Goal: Download file/media

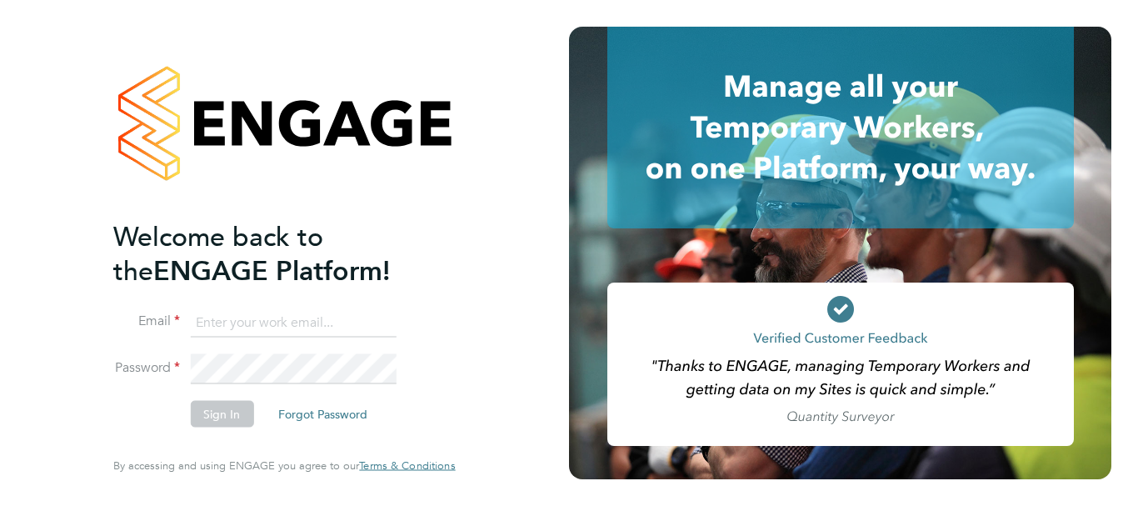
click at [232, 312] on input at bounding box center [293, 322] width 206 height 30
type input "[EMAIL_ADDRESS][PERSON_NAME][DOMAIN_NAME]"
click at [222, 405] on button "Sign In" at bounding box center [221, 414] width 63 height 27
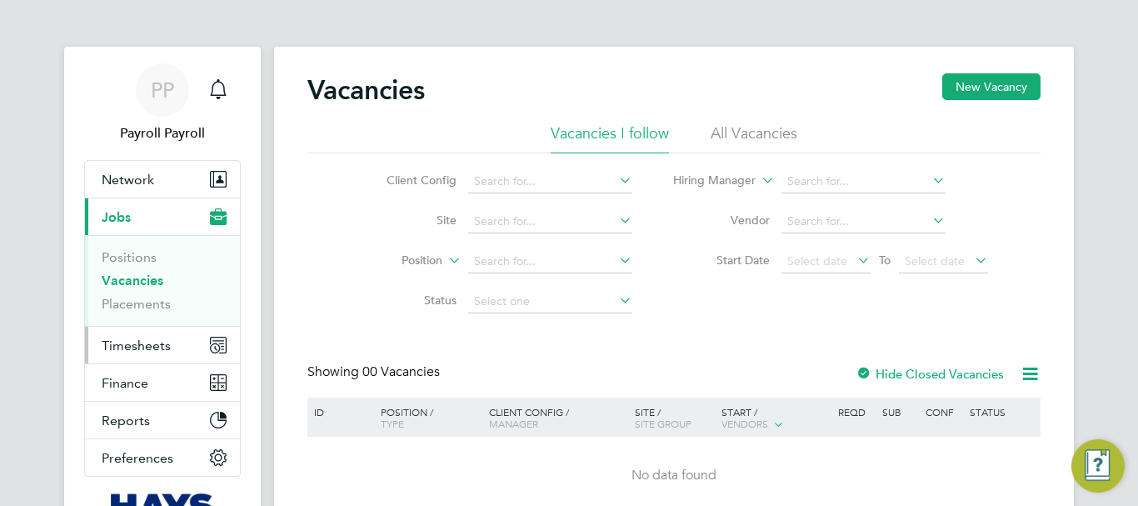
click at [133, 347] on span "Timesheets" at bounding box center [136, 345] width 69 height 16
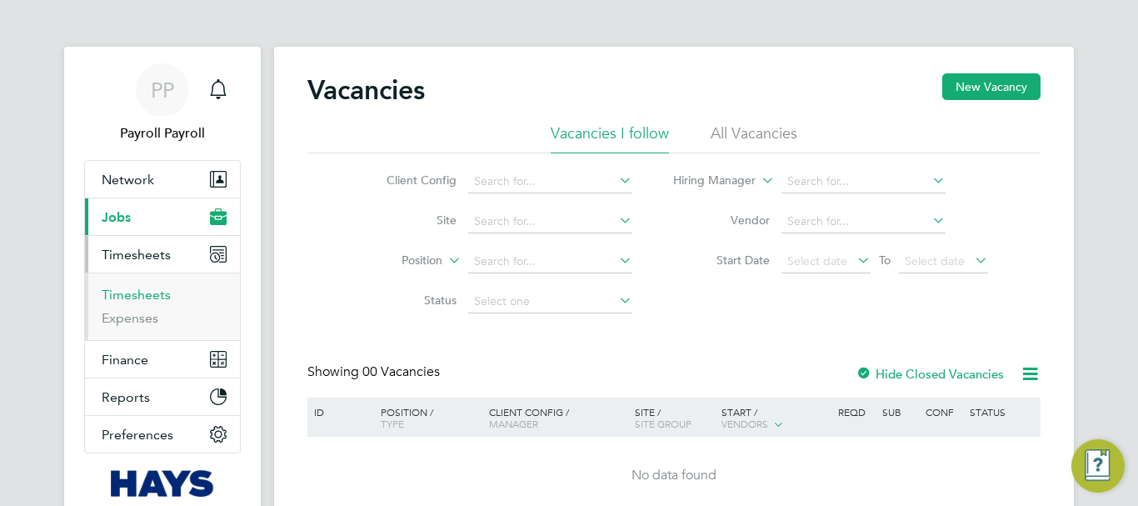
click at [131, 295] on link "Timesheets" at bounding box center [136, 295] width 69 height 16
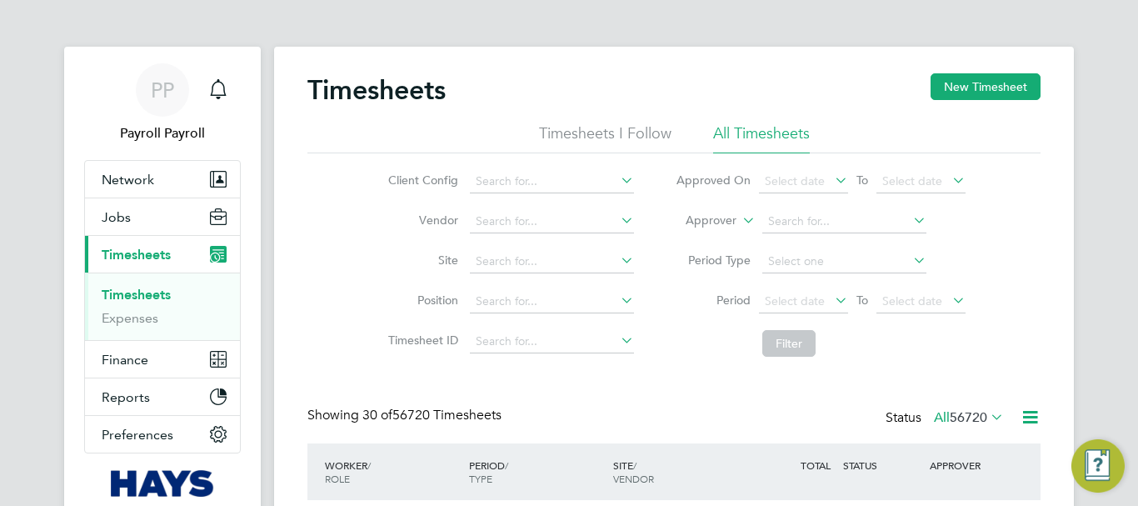
click at [739, 222] on icon at bounding box center [739, 215] width 0 height 15
click at [811, 217] on input at bounding box center [844, 221] width 164 height 23
click at [118, 360] on span "Finance" at bounding box center [125, 360] width 47 height 16
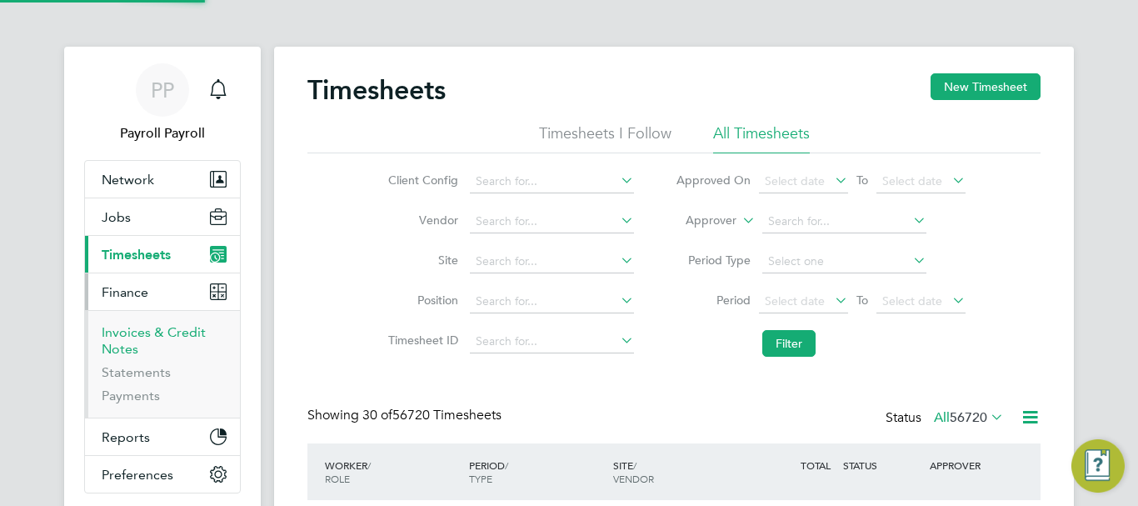
click at [127, 336] on link "Invoices & Credit Notes" at bounding box center [154, 340] width 104 height 32
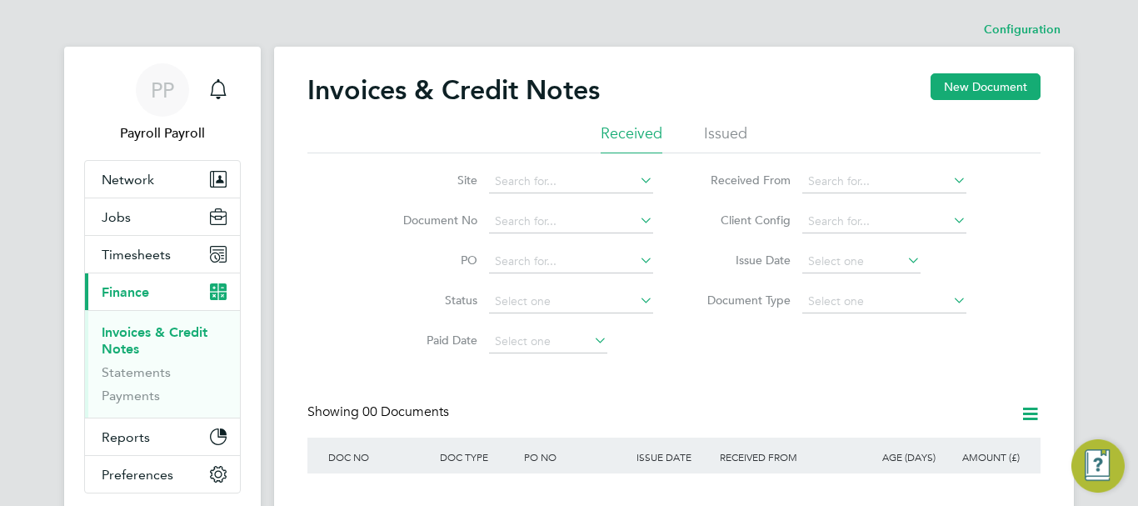
click at [735, 136] on li "Issued" at bounding box center [725, 138] width 43 height 30
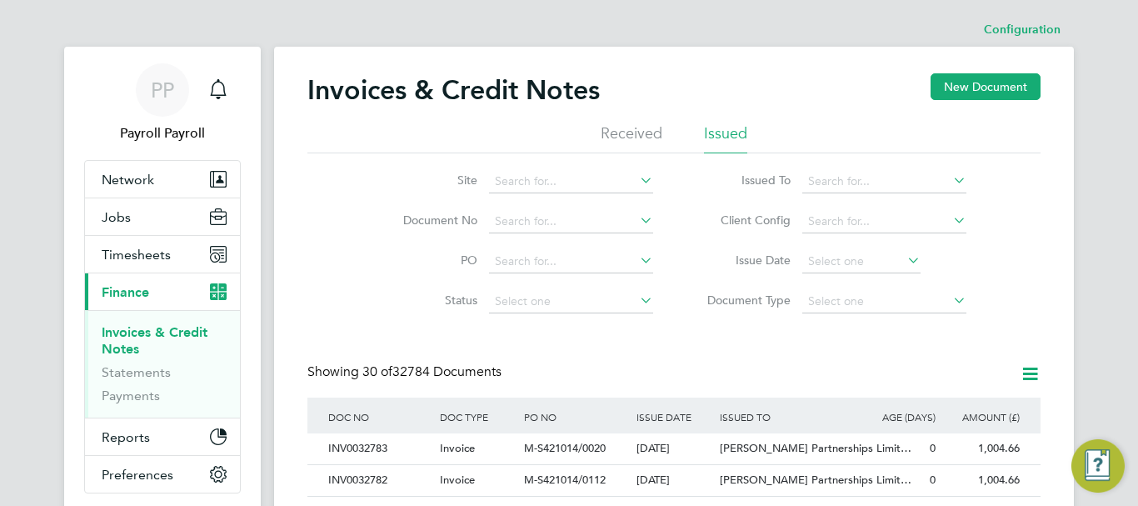
click at [950, 179] on icon at bounding box center [950, 179] width 0 height 23
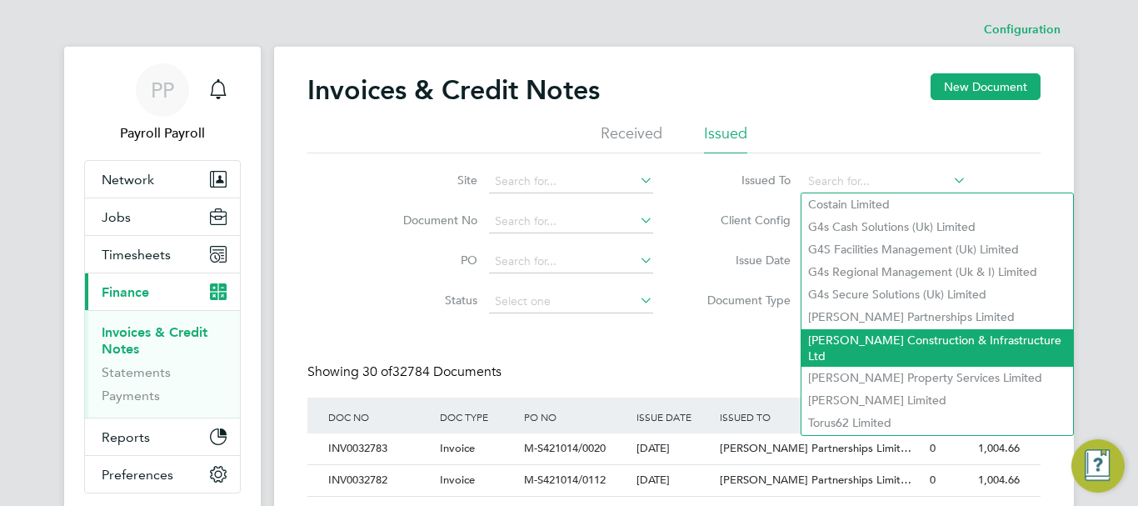
click at [898, 332] on li "[PERSON_NAME] Construction & Infrastructure Ltd" at bounding box center [937, 347] width 272 height 37
type input "[PERSON_NAME] Construction & Infrastructure Ltd"
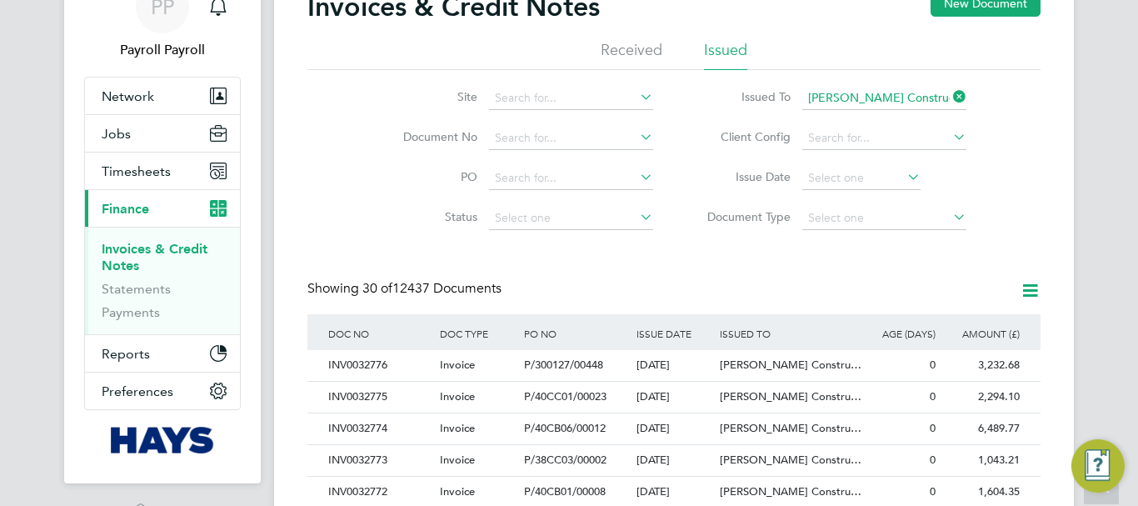
click at [1028, 294] on icon at bounding box center [1030, 290] width 21 height 21
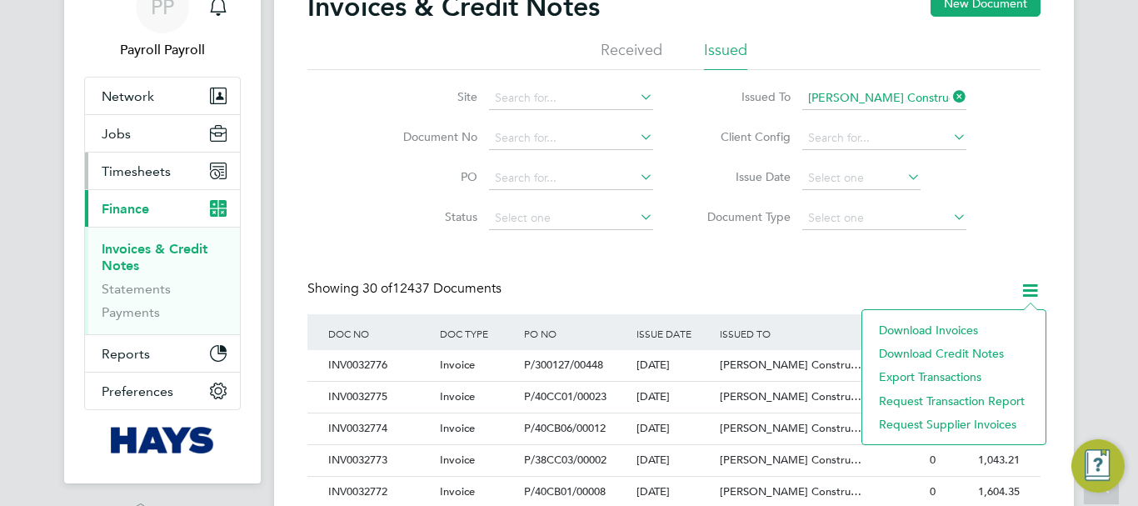
click at [114, 172] on span "Timesheets" at bounding box center [136, 171] width 69 height 16
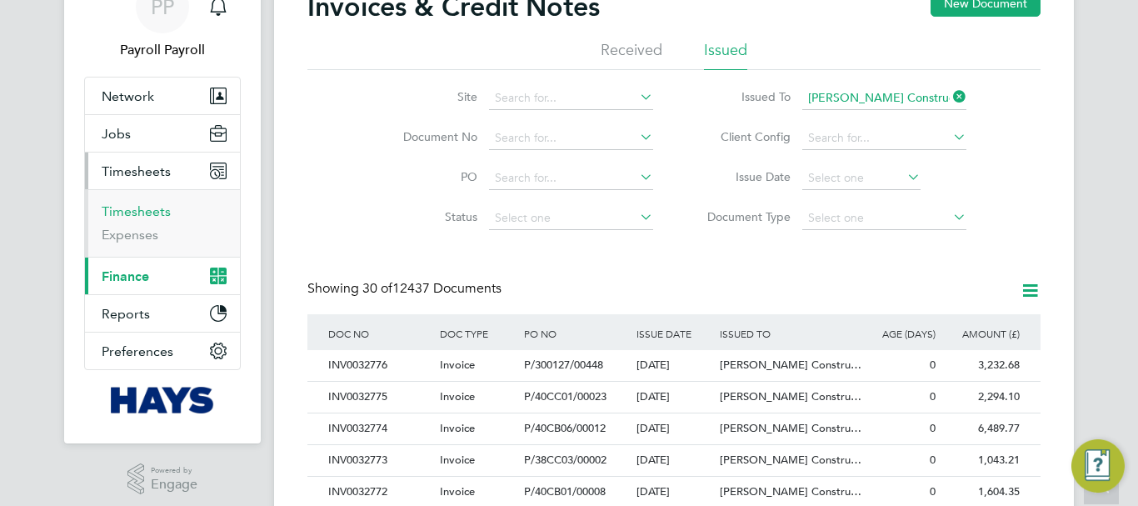
click at [129, 211] on link "Timesheets" at bounding box center [136, 211] width 69 height 16
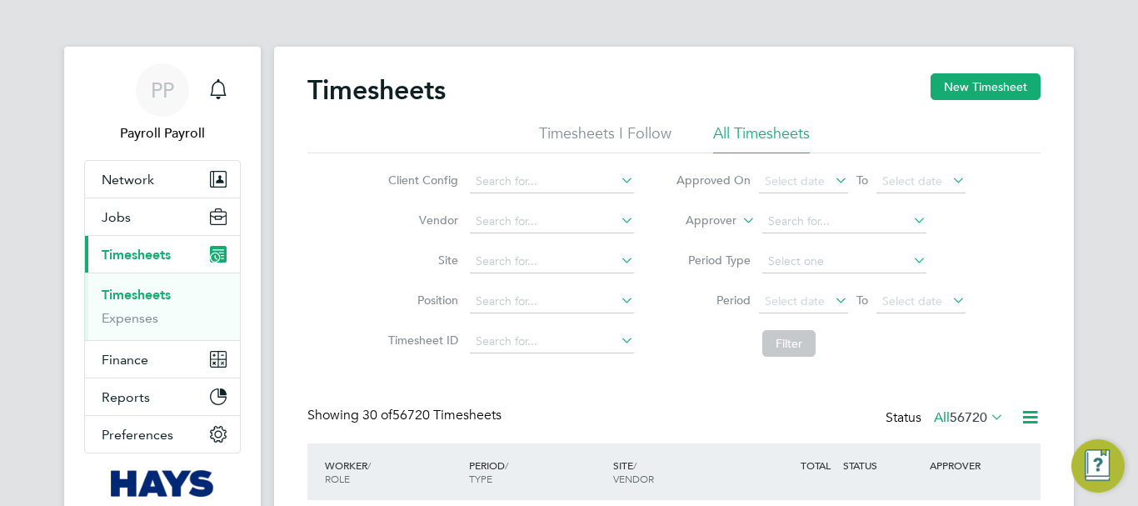
click at [1029, 415] on icon at bounding box center [1030, 416] width 21 height 21
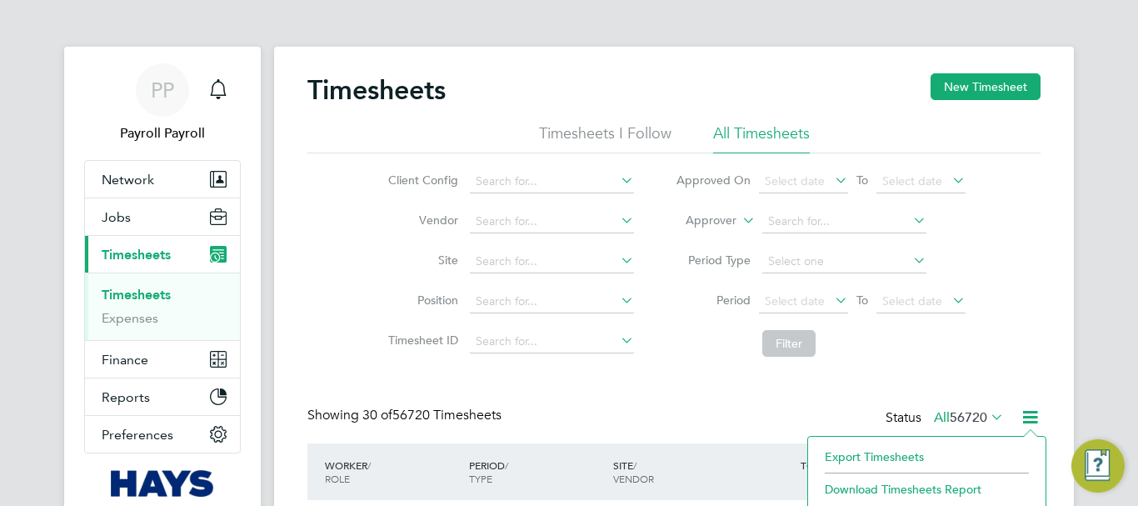
click at [891, 453] on li "Export Timesheets" at bounding box center [926, 456] width 221 height 23
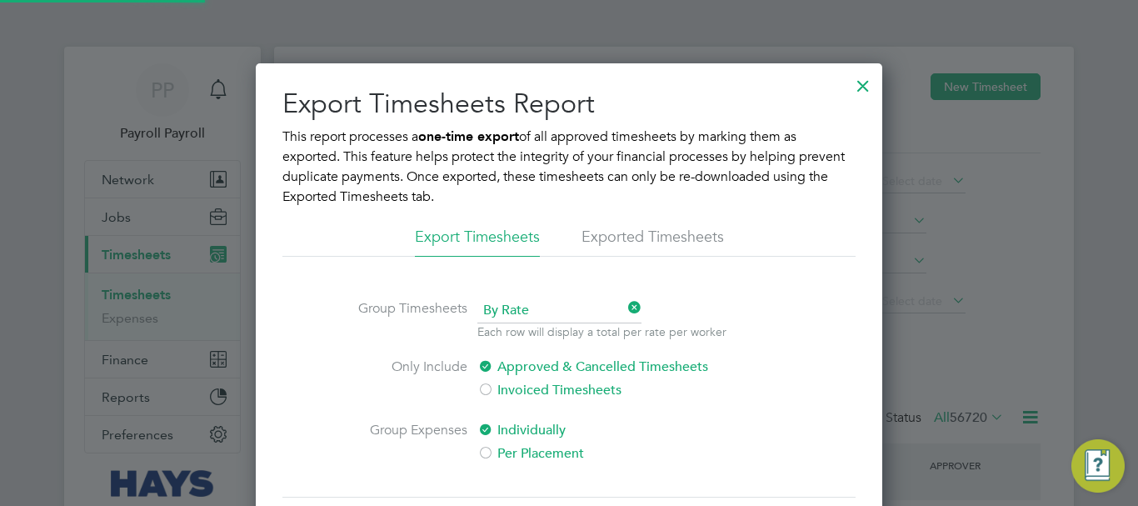
click at [647, 242] on li "Exported Timesheets" at bounding box center [652, 242] width 142 height 30
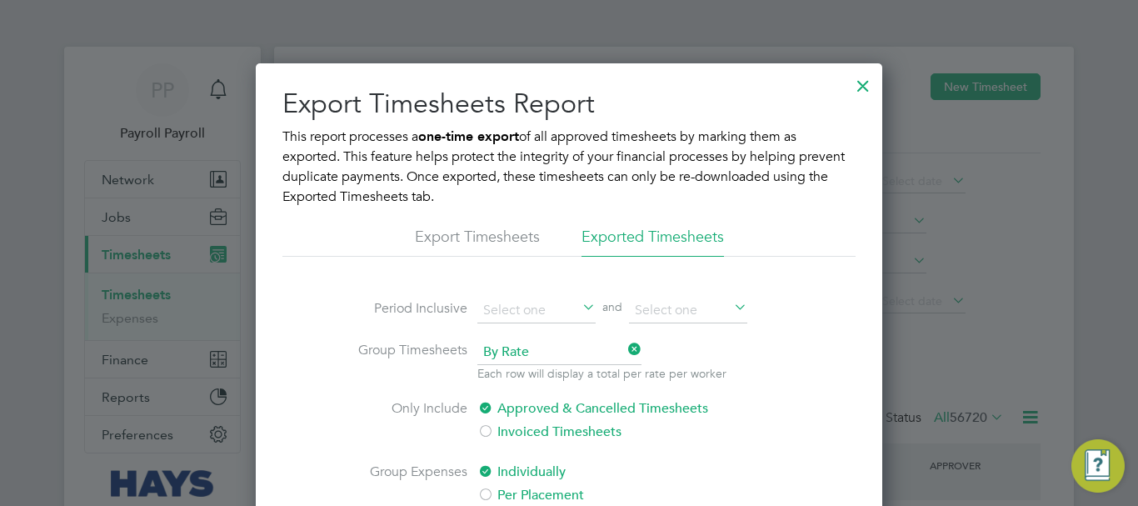
click at [514, 351] on span "By Rate" at bounding box center [559, 352] width 164 height 25
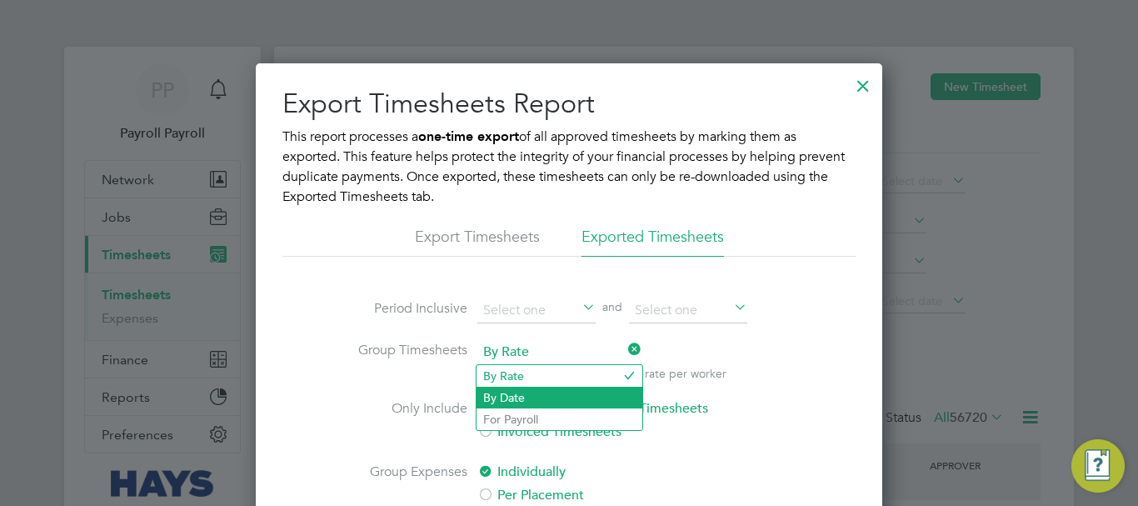
click at [487, 396] on li "By Date" at bounding box center [559, 397] width 166 height 22
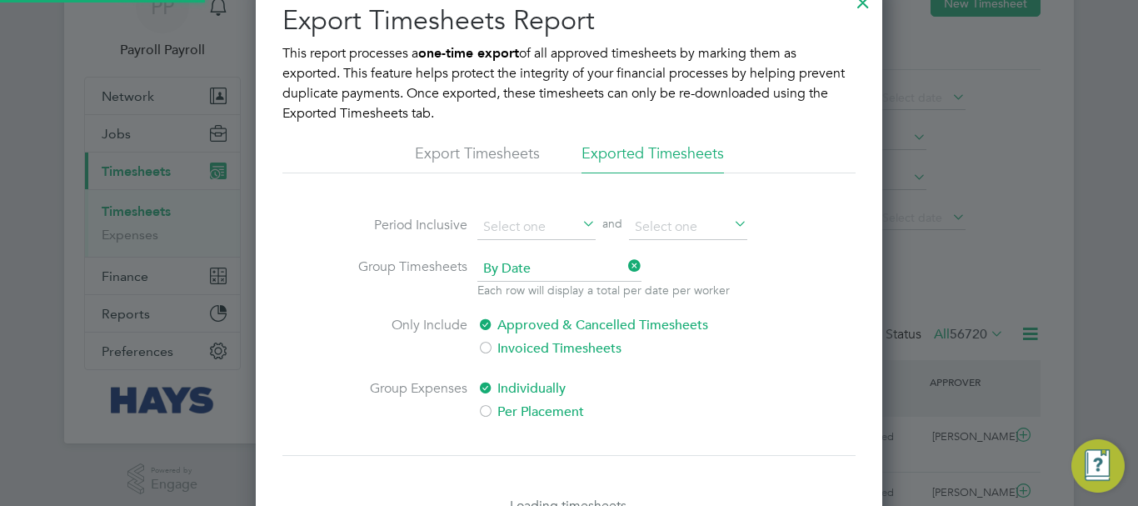
click at [486, 411] on div at bounding box center [485, 412] width 17 height 17
click at [663, 228] on input at bounding box center [688, 227] width 118 height 25
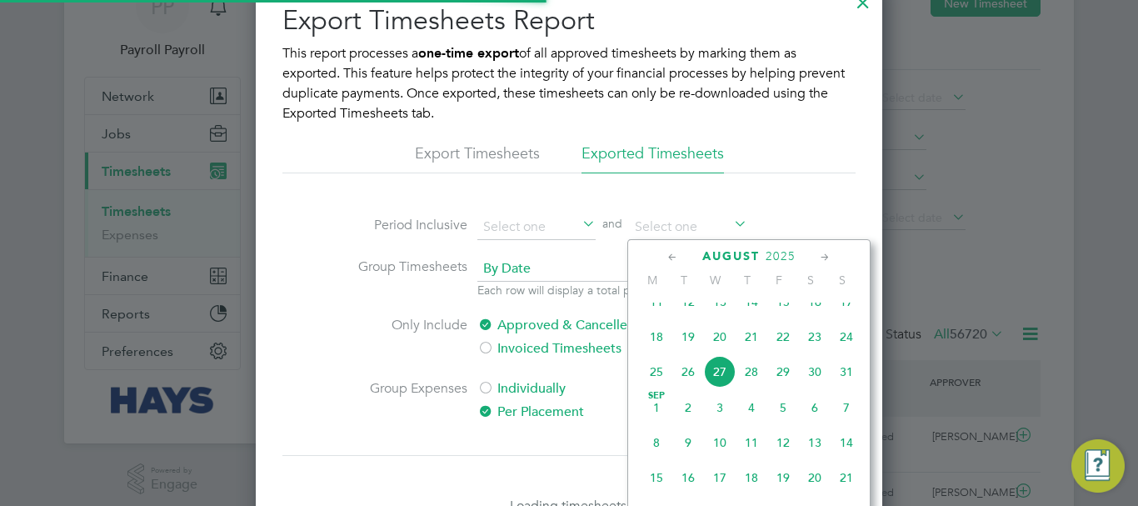
click at [846, 352] on span "24" at bounding box center [846, 337] width 32 height 32
type input "[DATE]"
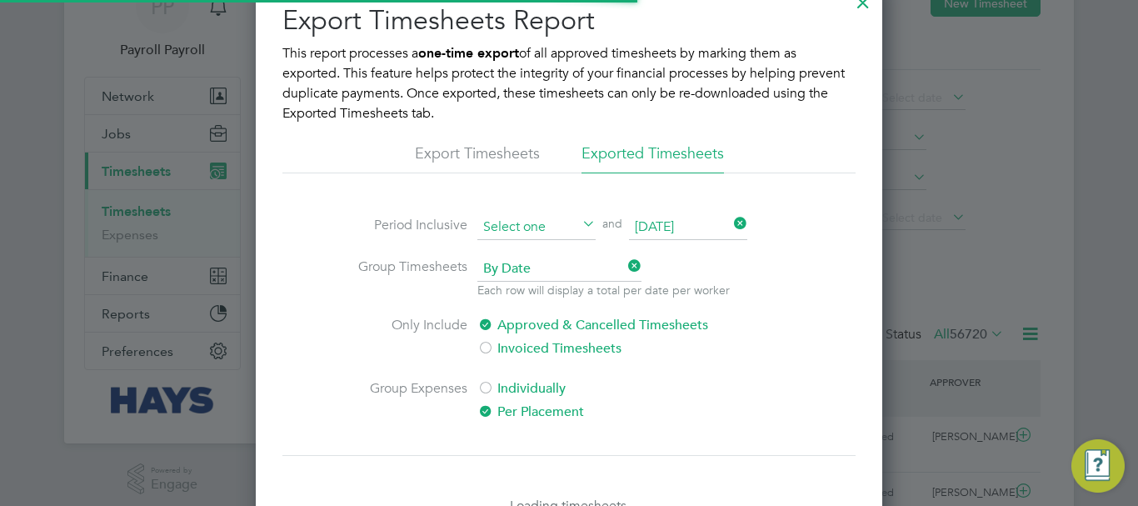
click at [514, 229] on input at bounding box center [536, 227] width 118 height 25
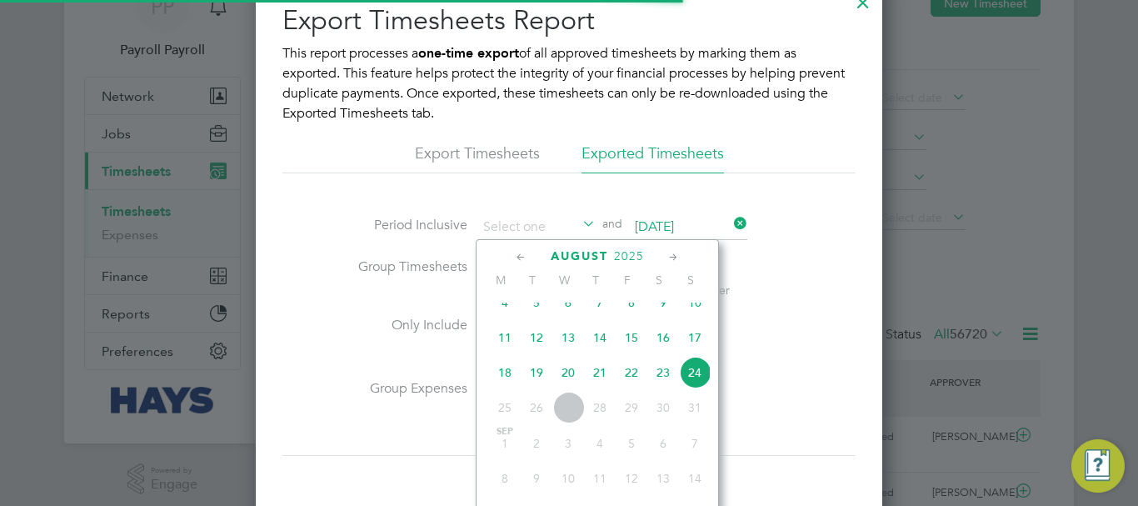
click at [503, 344] on span "11" at bounding box center [505, 338] width 32 height 32
type input "[DATE]"
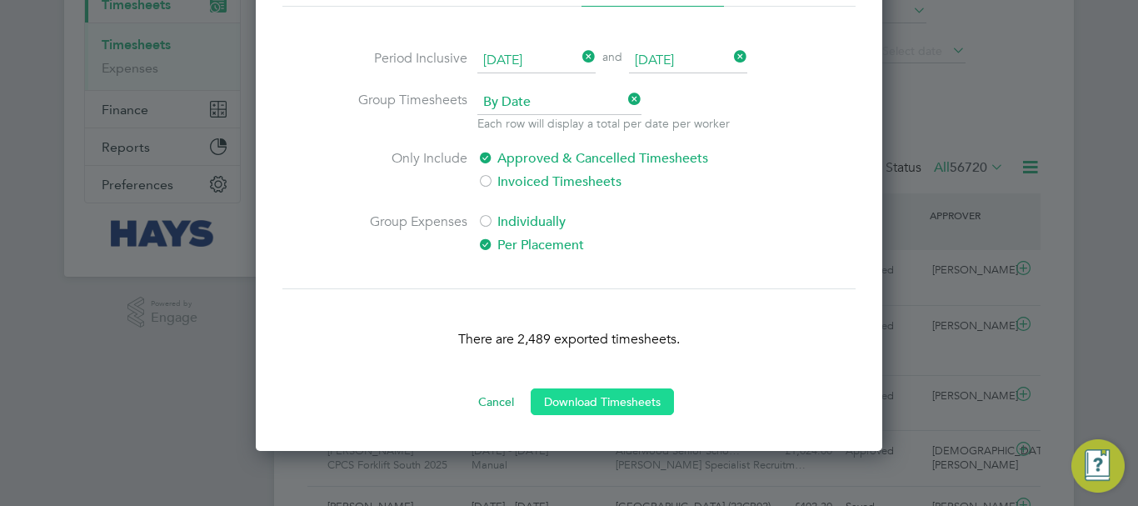
click at [579, 403] on button "Download Timesheets" at bounding box center [602, 401] width 143 height 27
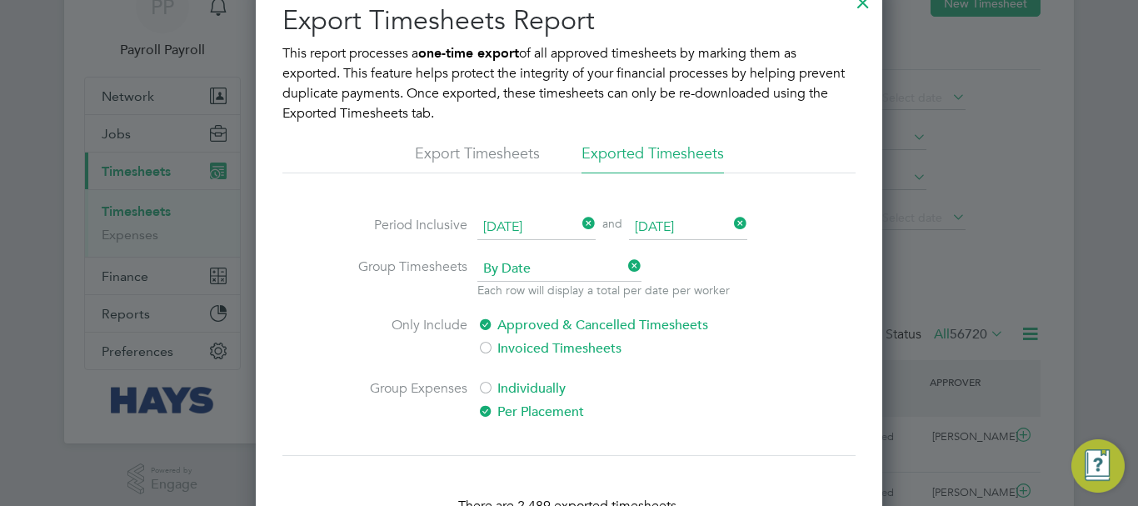
scroll to position [416, 0]
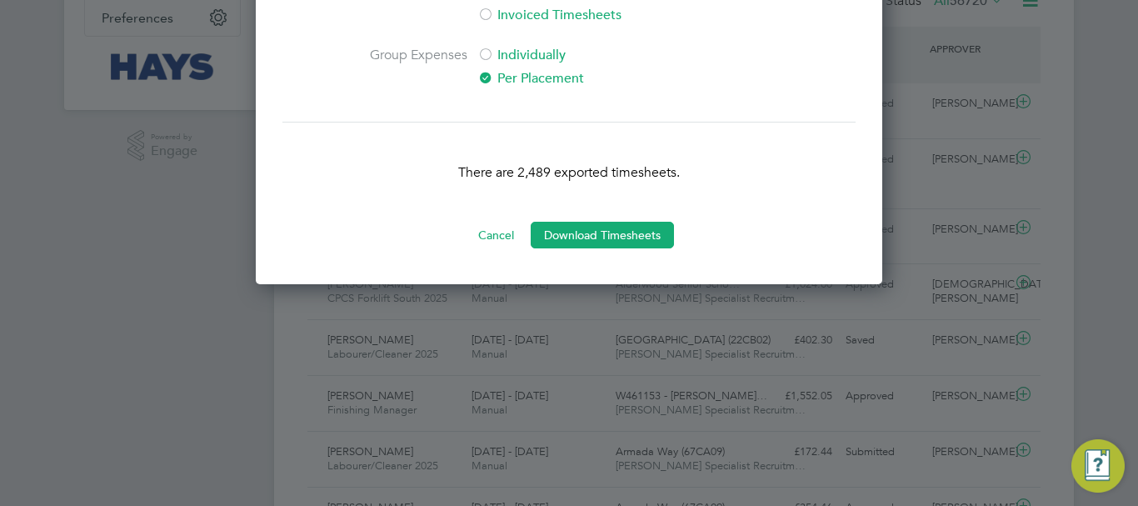
click at [647, 324] on div at bounding box center [569, 253] width 1138 height 506
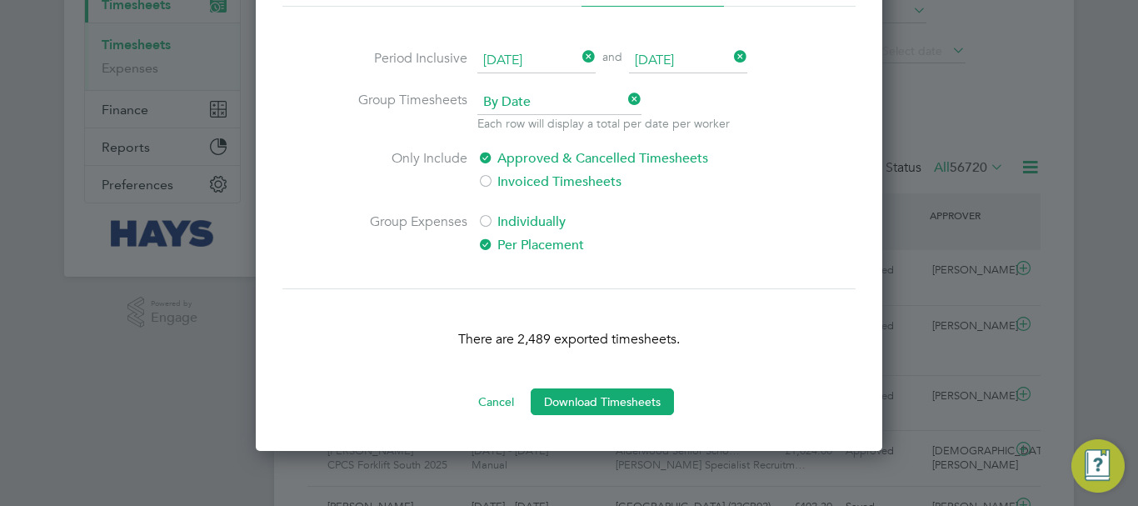
scroll to position [0, 0]
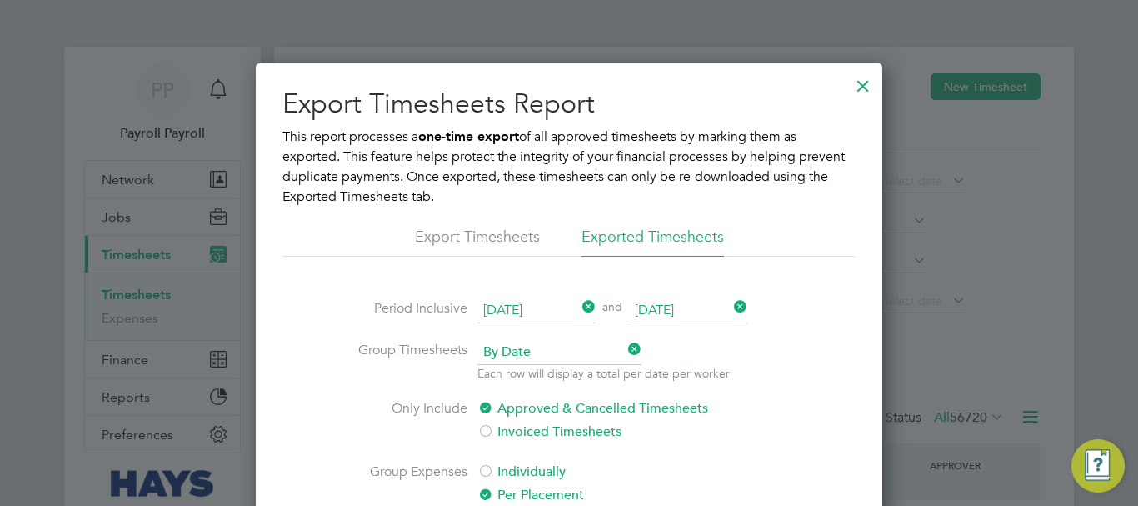
click at [868, 87] on div at bounding box center [863, 82] width 30 height 30
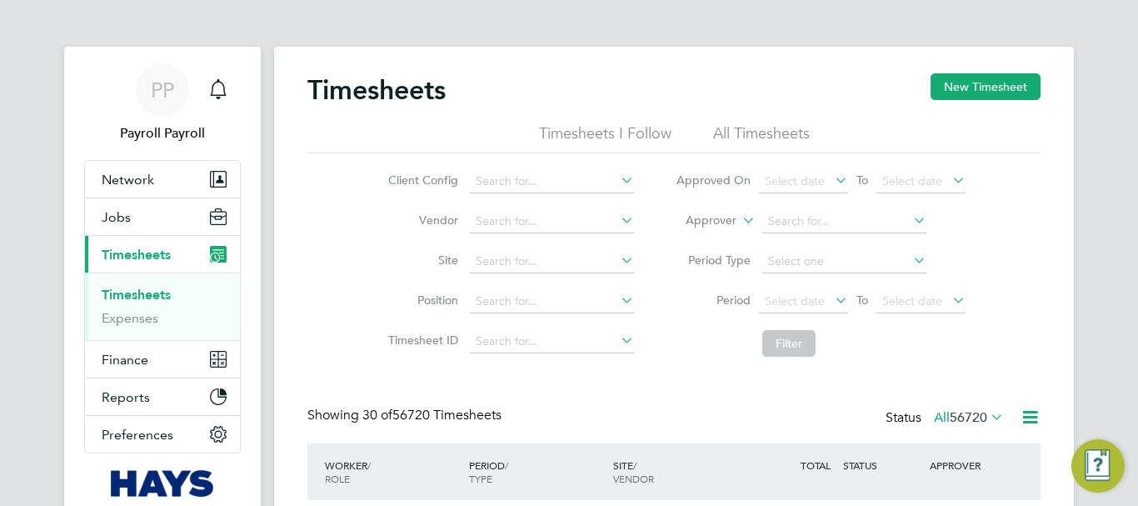
scroll to position [42, 145]
click at [129, 370] on button "Finance" at bounding box center [162, 359] width 155 height 37
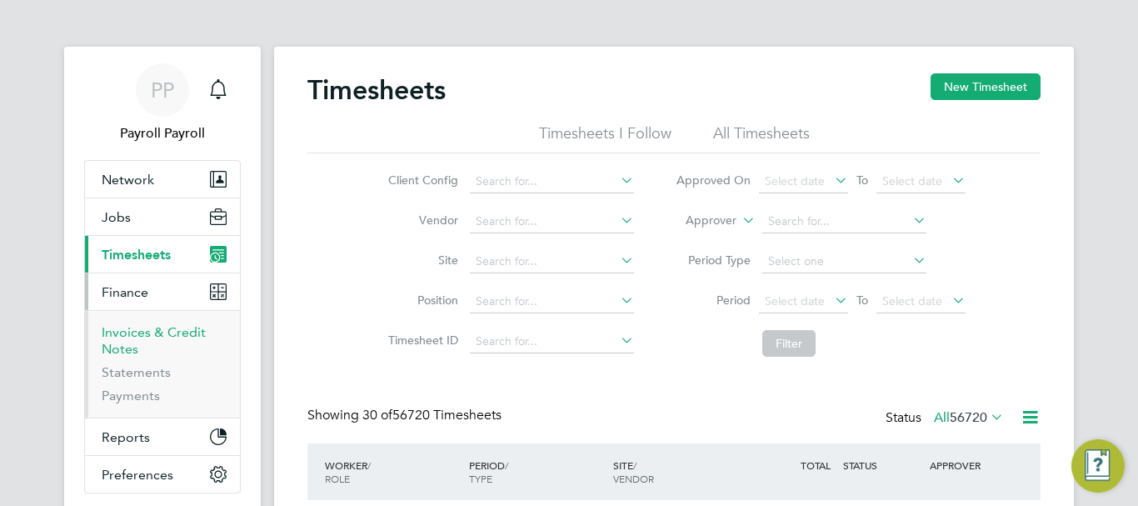
click at [124, 335] on link "Invoices & Credit Notes" at bounding box center [154, 340] width 104 height 32
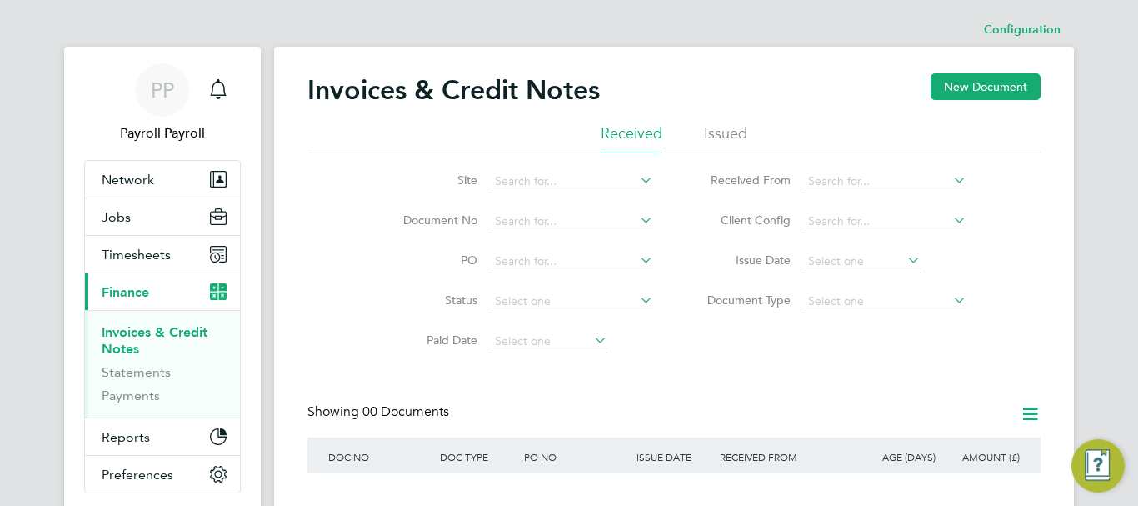
click at [726, 136] on li "Issued" at bounding box center [725, 138] width 43 height 30
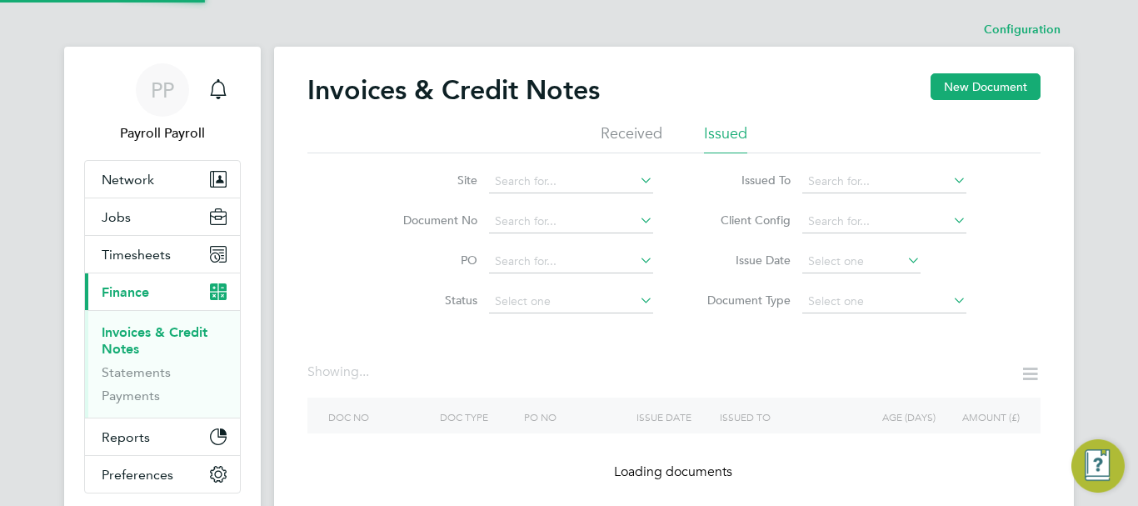
click at [950, 180] on icon at bounding box center [950, 179] width 0 height 23
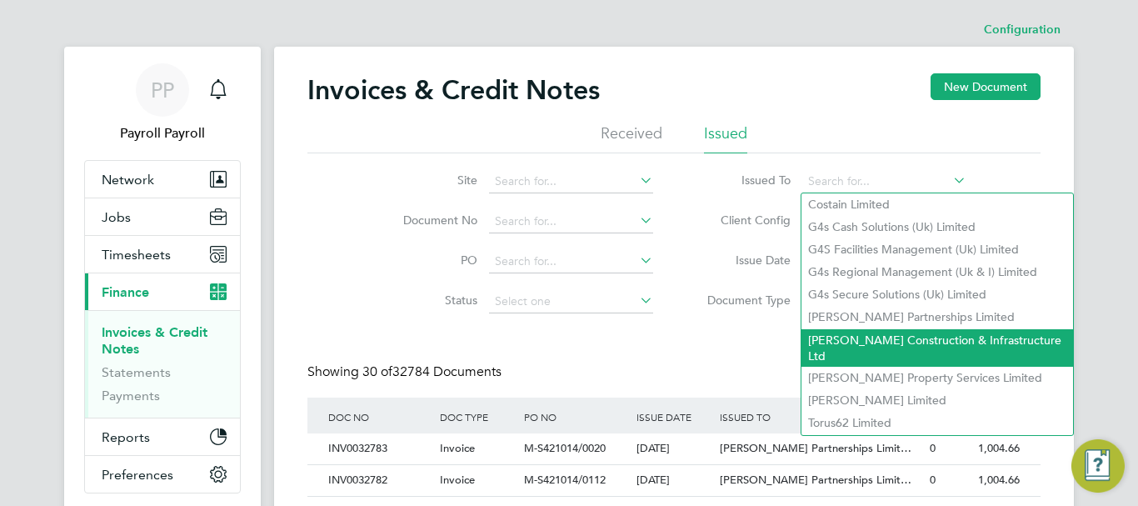
click at [901, 337] on li "[PERSON_NAME] Construction & Infrastructure Ltd" at bounding box center [937, 347] width 272 height 37
type input "[PERSON_NAME] Construction & Infrastructure Ltd"
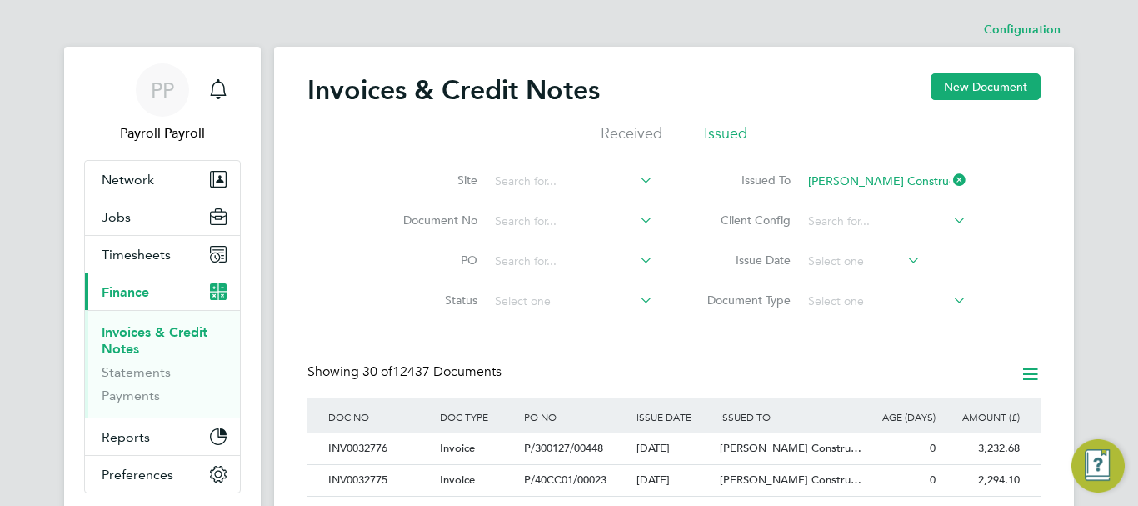
click at [1031, 372] on icon at bounding box center [1030, 373] width 21 height 21
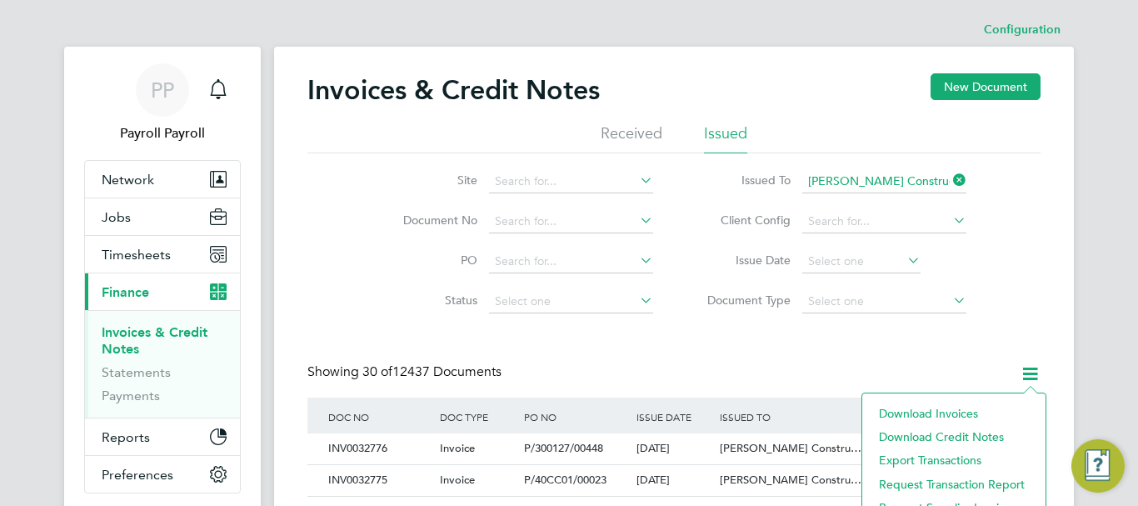
click at [943, 412] on li "Download invoices" at bounding box center [953, 412] width 167 height 23
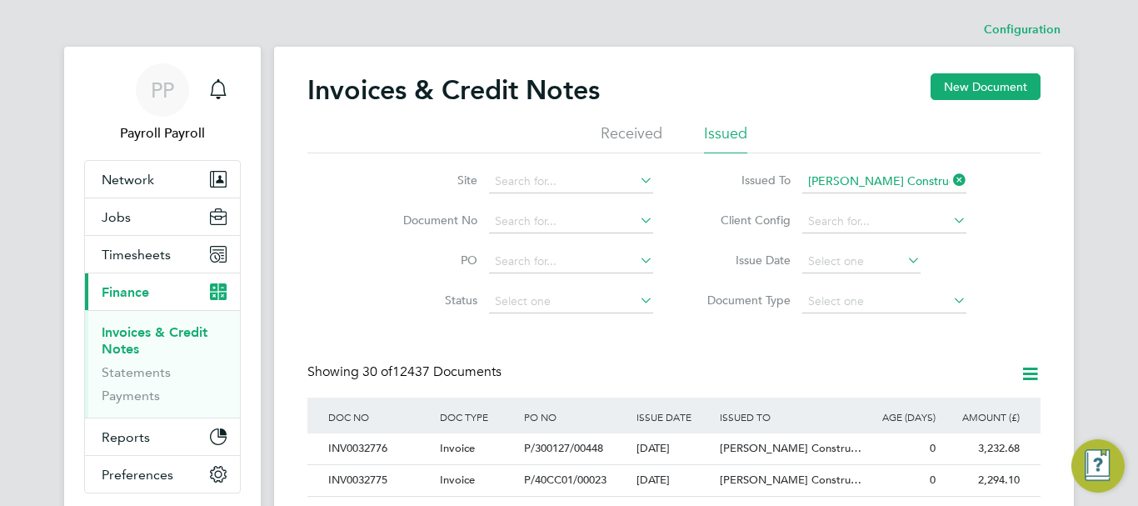
click at [1030, 374] on icon at bounding box center [1030, 373] width 21 height 21
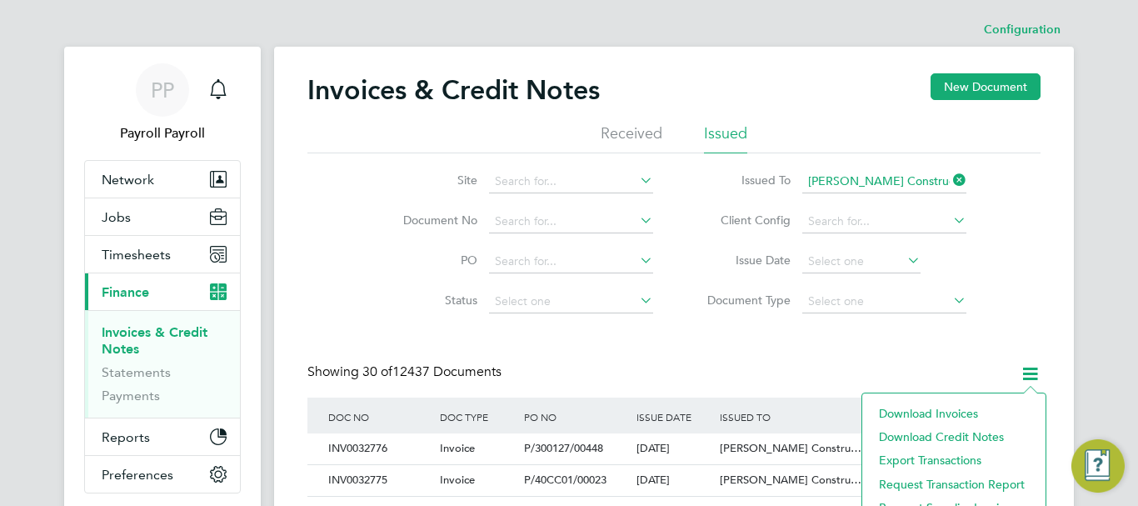
click at [953, 433] on li "Download credit notes" at bounding box center [953, 436] width 167 height 23
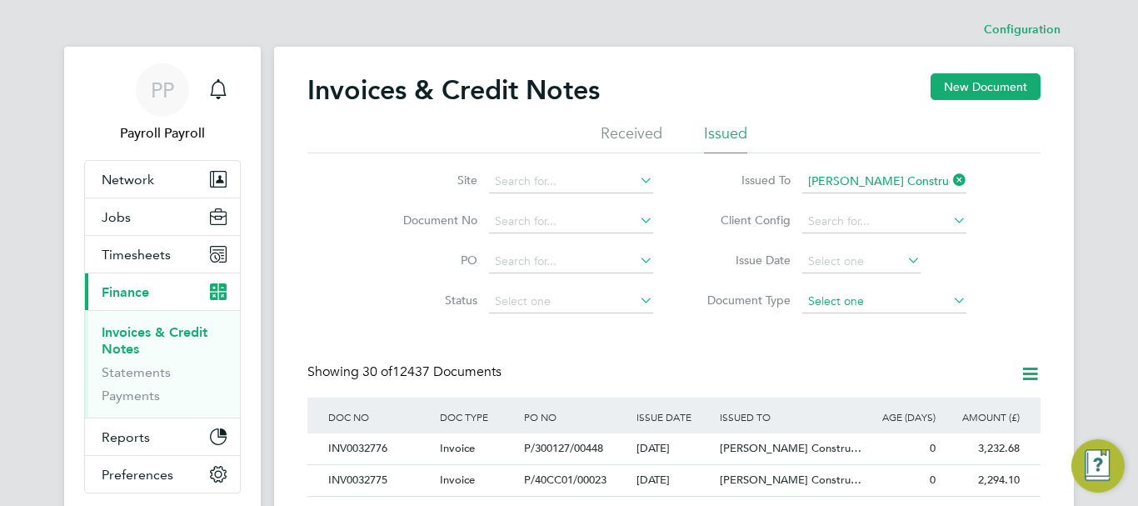
click at [867, 303] on input at bounding box center [884, 301] width 164 height 23
click at [850, 345] on li "Credit notes" at bounding box center [884, 346] width 166 height 22
type input "Credit notes"
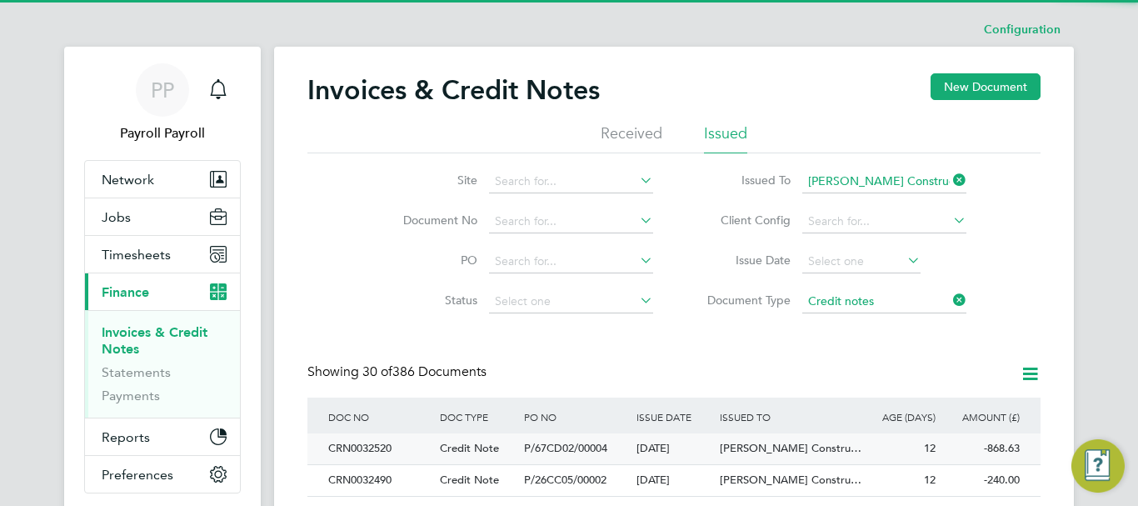
scroll to position [32, 113]
